Goal: Find specific page/section: Find specific page/section

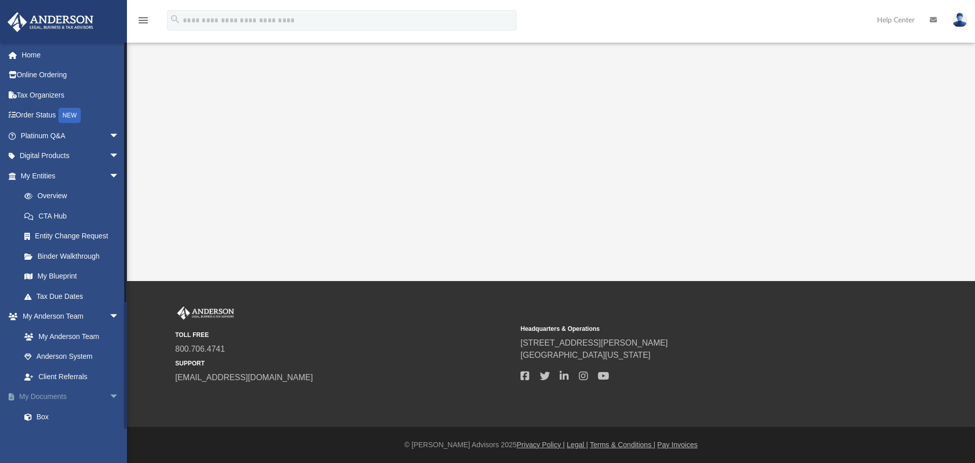
click at [65, 395] on link "My Documents arrow_drop_down" at bounding box center [70, 397] width 127 height 20
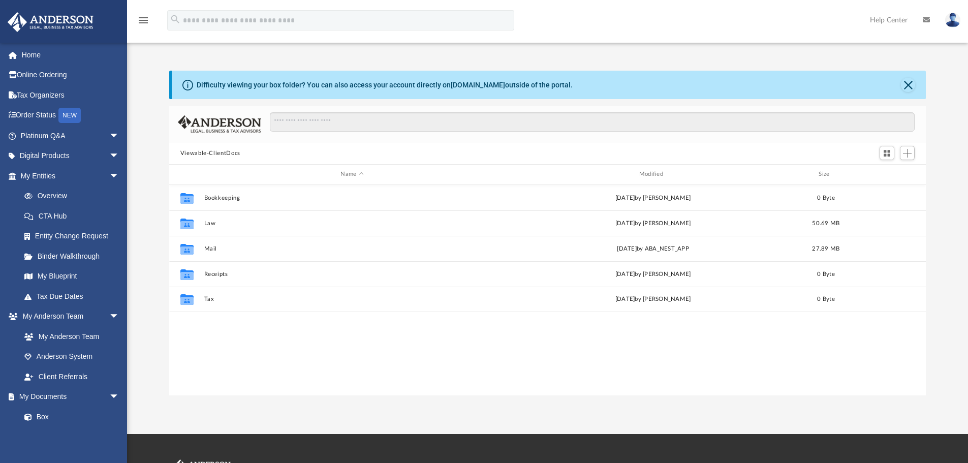
scroll to position [8, 8]
click at [642, 173] on div "Modified" at bounding box center [652, 174] width 297 height 9
click at [648, 172] on div "Modified" at bounding box center [652, 174] width 297 height 9
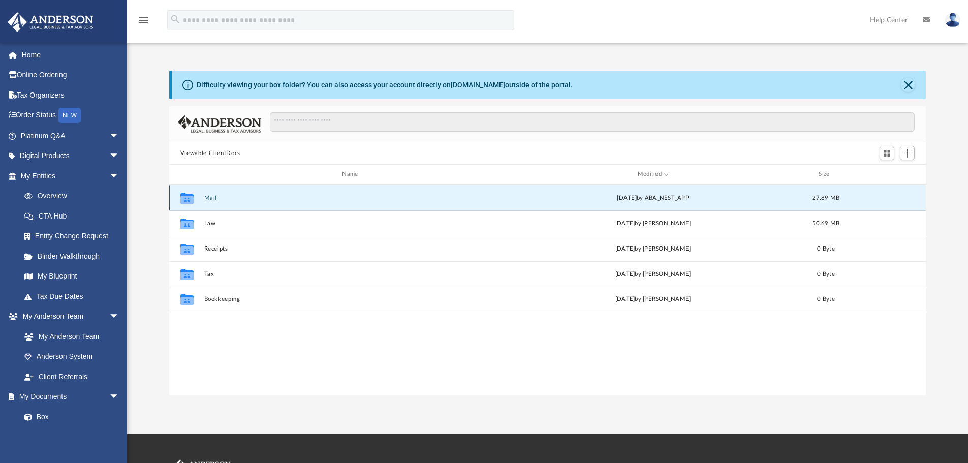
click at [209, 197] on button "Mail" at bounding box center [352, 198] width 296 height 7
click at [214, 197] on button "Mail" at bounding box center [352, 198] width 296 height 7
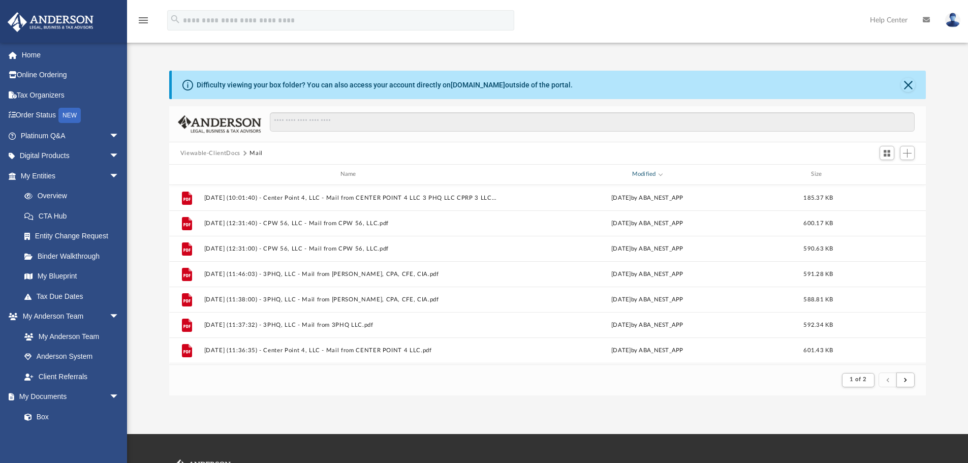
click at [655, 172] on div "Modified" at bounding box center [646, 174] width 293 height 9
click at [661, 174] on span "Modified" at bounding box center [660, 173] width 4 height 4
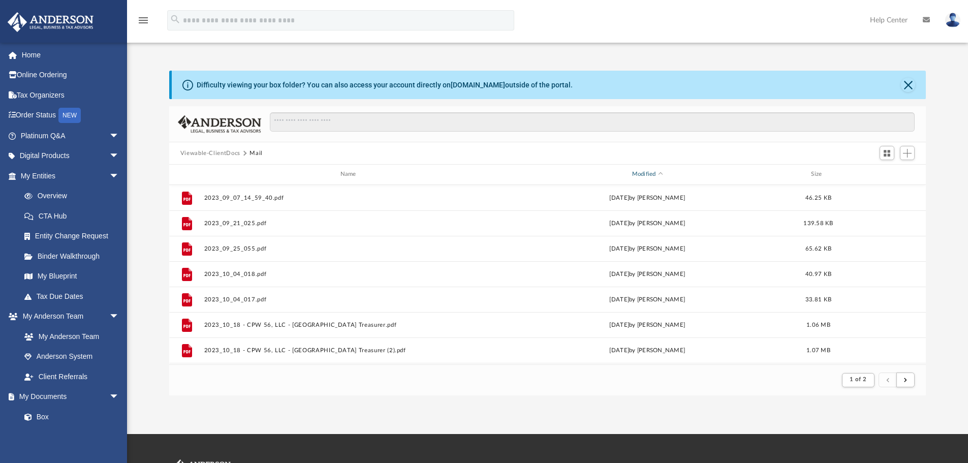
click at [647, 177] on div "Modified" at bounding box center [646, 174] width 293 height 9
